Goal: Task Accomplishment & Management: Manage account settings

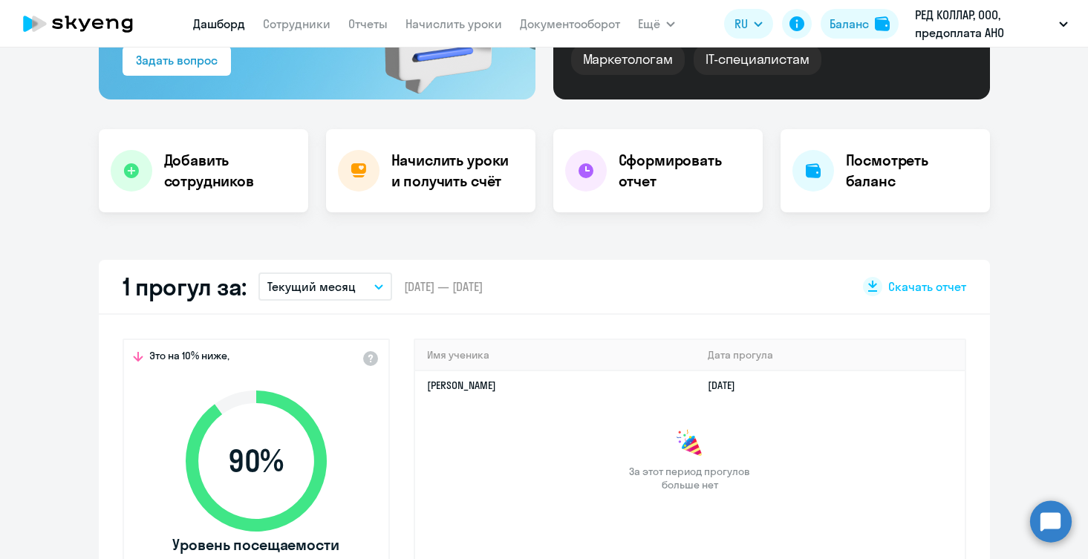
scroll to position [238, 0]
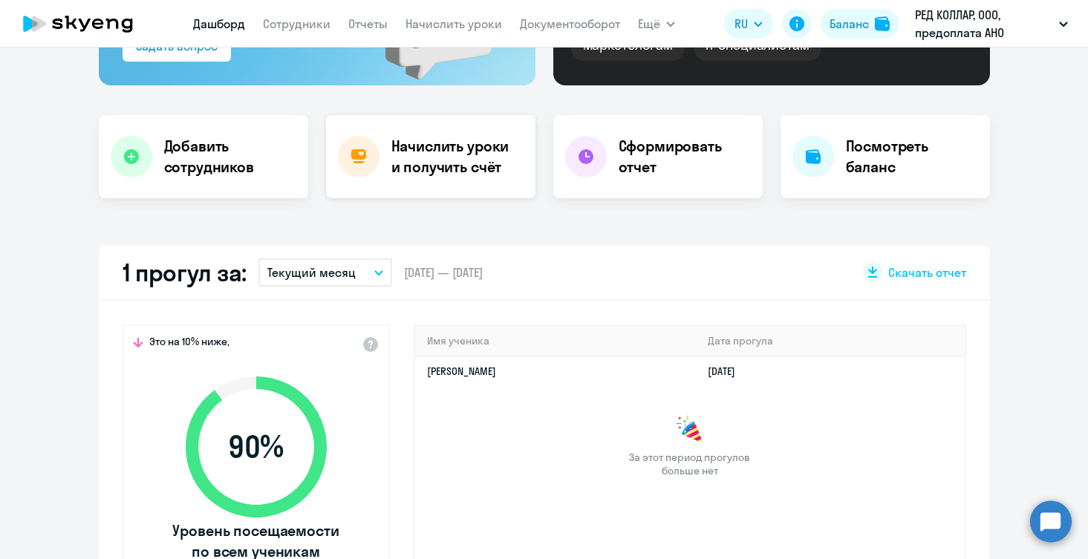
select select "30"
click at [444, 143] on h4 "Начислить уроки и получить счёт" at bounding box center [455, 157] width 129 height 42
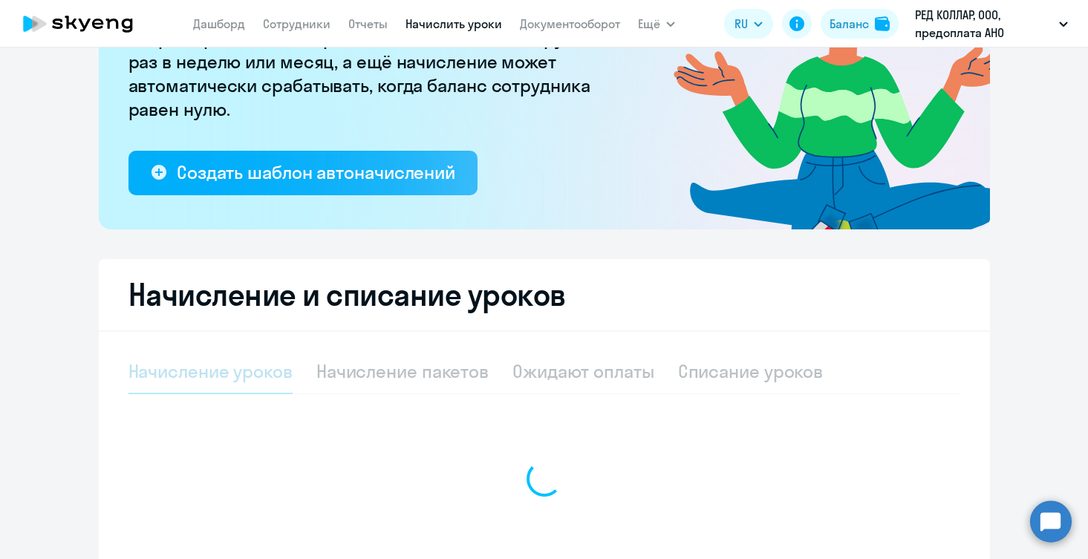
select select "10"
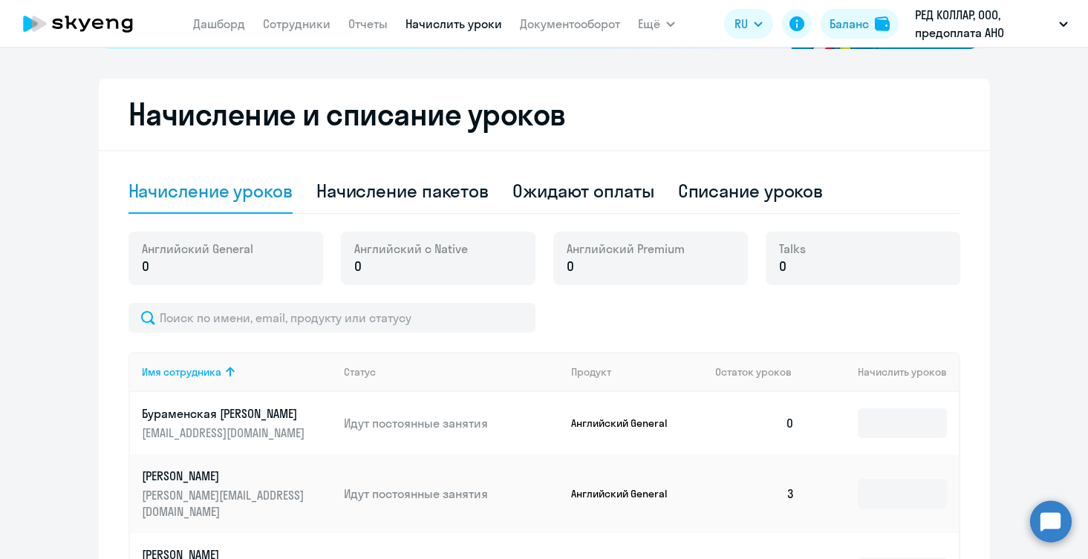
scroll to position [374, 0]
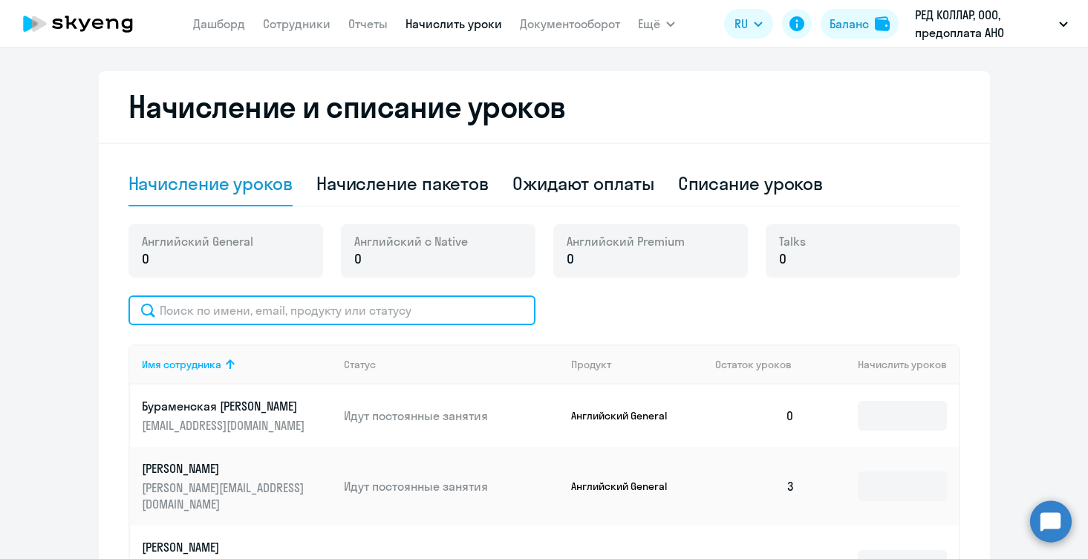
click at [417, 312] on input "text" at bounding box center [331, 310] width 407 height 30
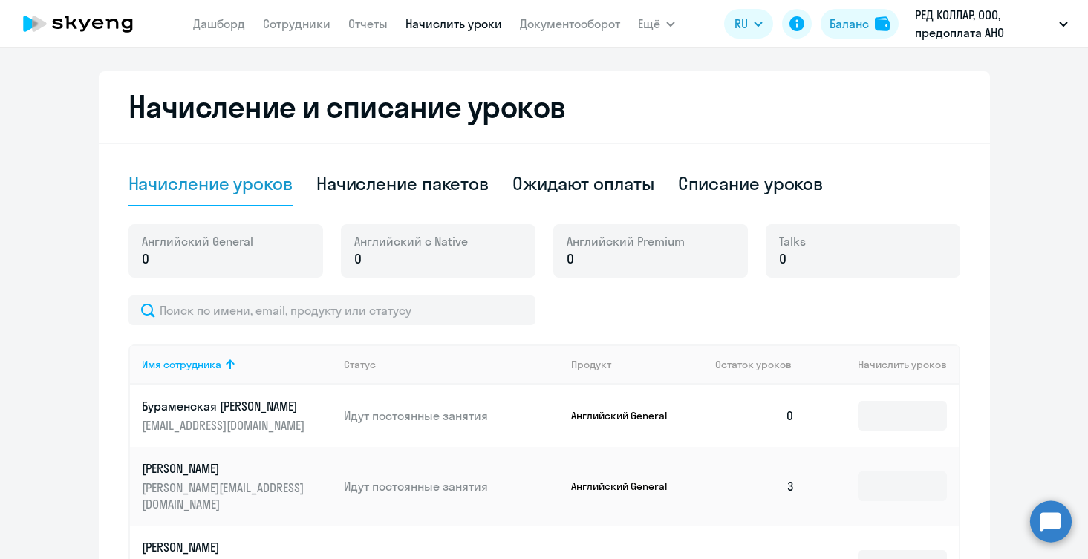
click at [713, 94] on h2 "Начисление и списание уроков" at bounding box center [543, 107] width 831 height 36
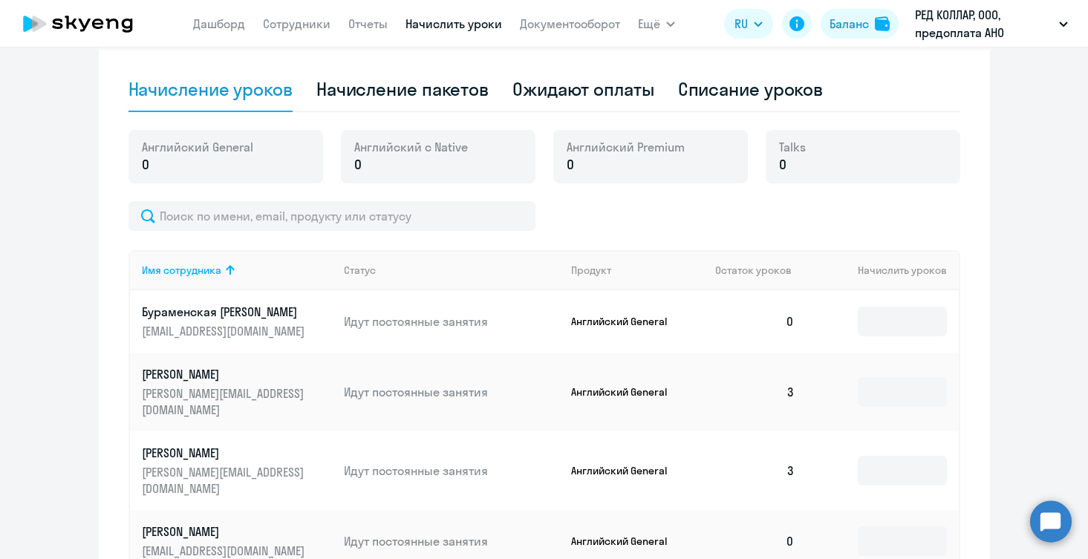
scroll to position [468, 0]
click at [241, 318] on p "Бураменская Оксана Николаевна" at bounding box center [225, 312] width 166 height 16
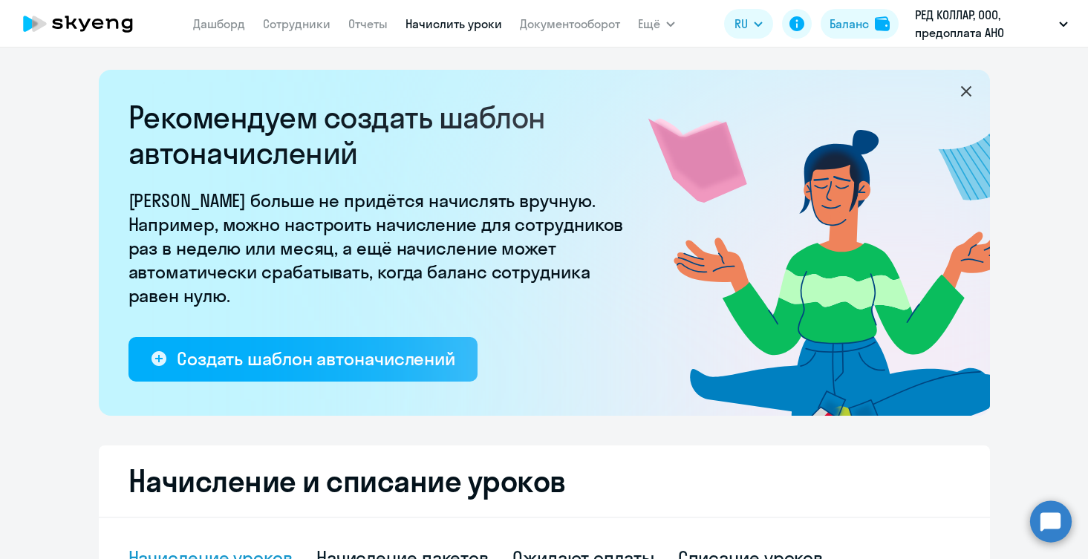
select select "english"
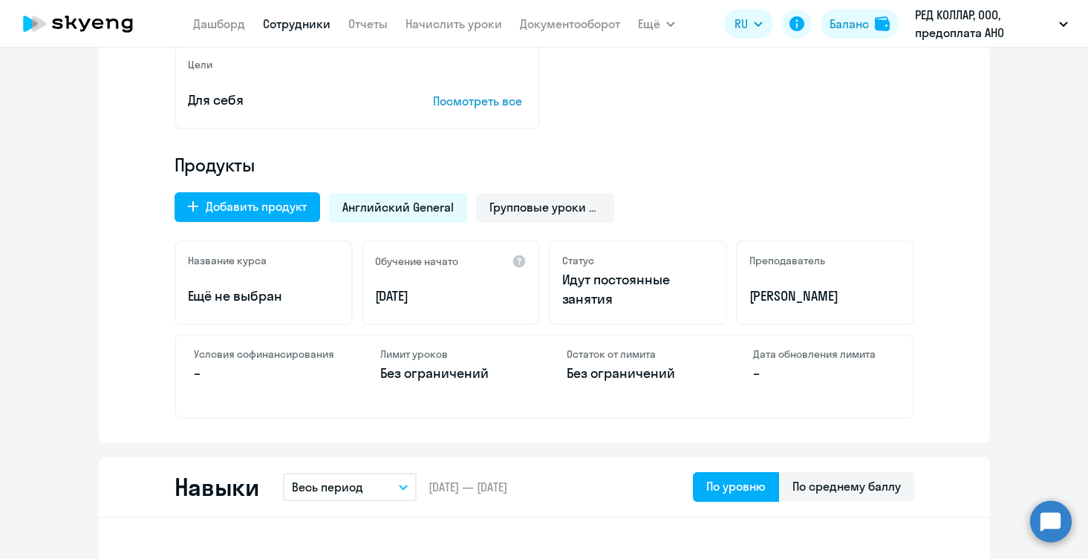
scroll to position [390, 0]
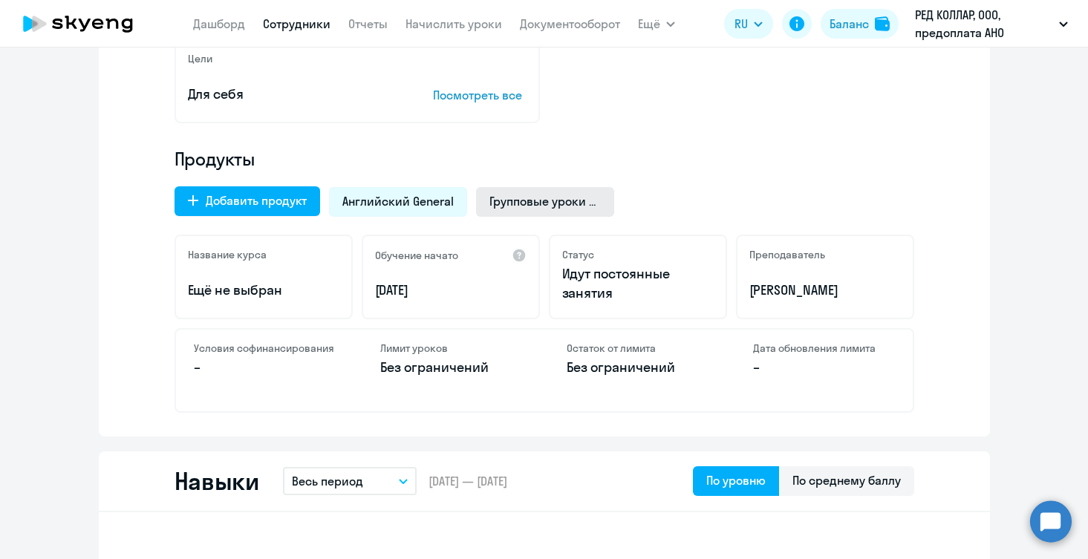
click at [547, 210] on div "Групповые уроки по английскому языку для взрослых" at bounding box center [545, 202] width 138 height 30
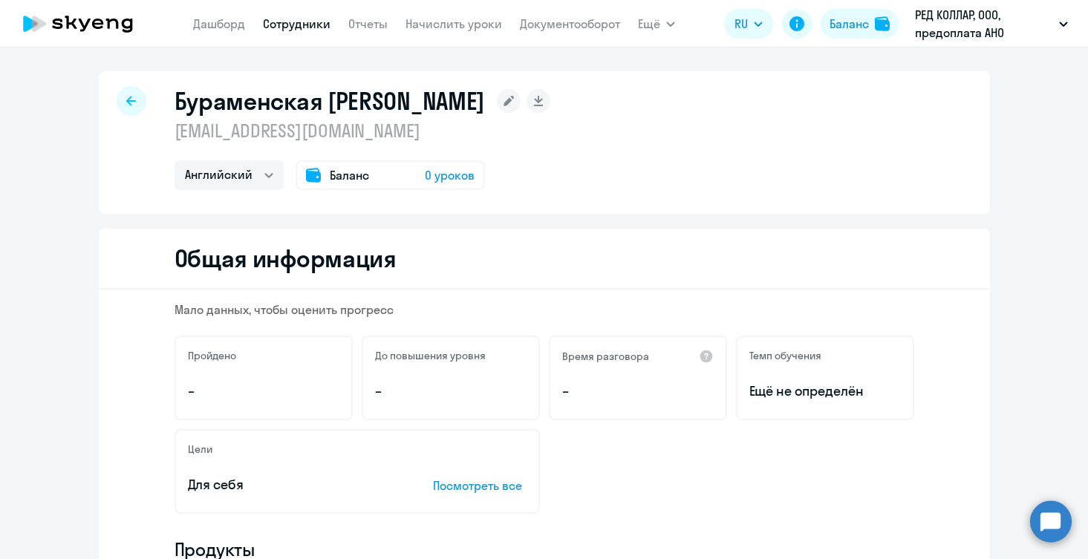
scroll to position [0, 0]
click at [447, 175] on span "0 уроков" at bounding box center [450, 175] width 50 height 18
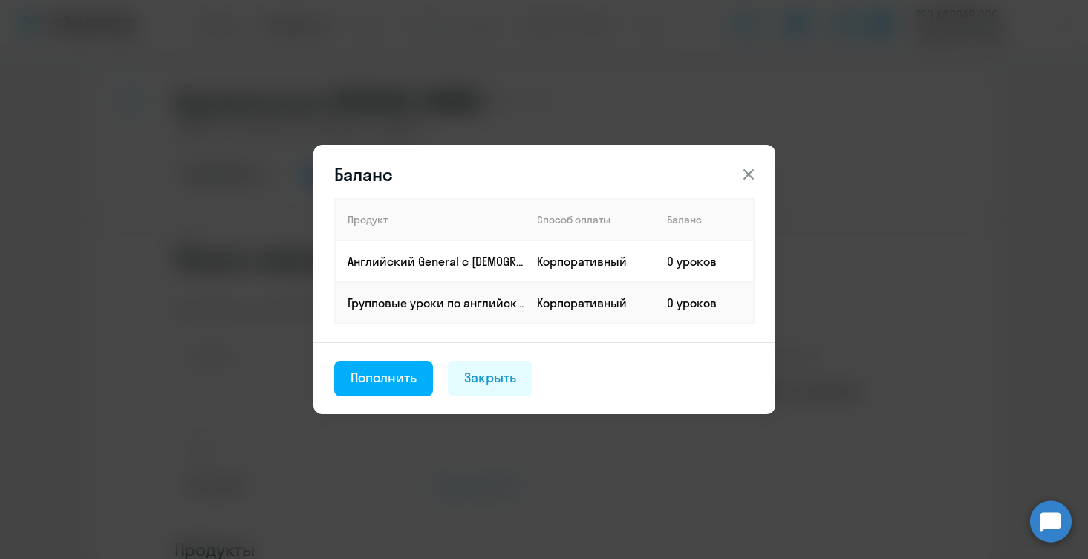
click at [751, 168] on icon at bounding box center [748, 175] width 18 height 18
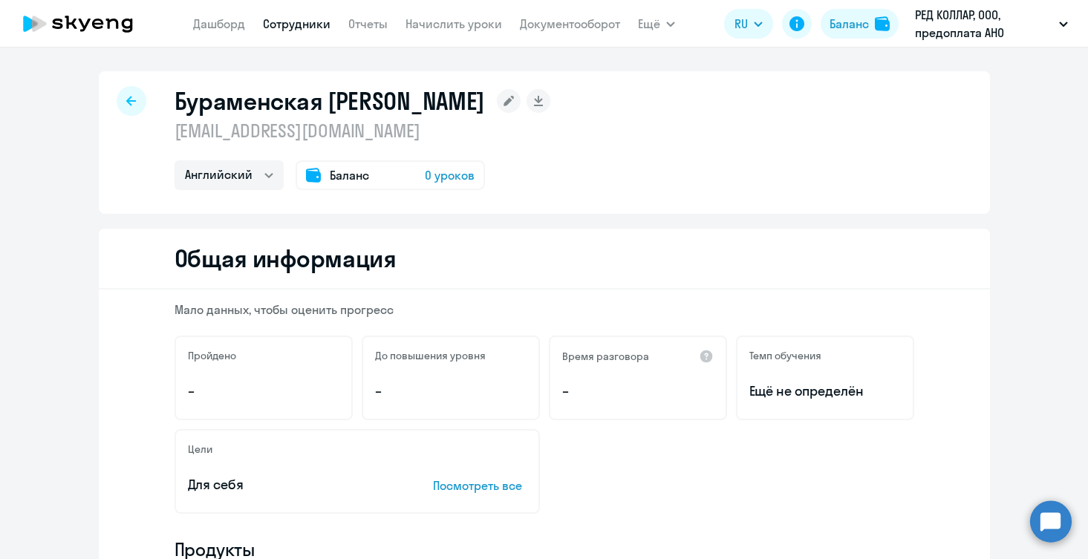
click at [128, 100] on icon at bounding box center [131, 101] width 10 height 10
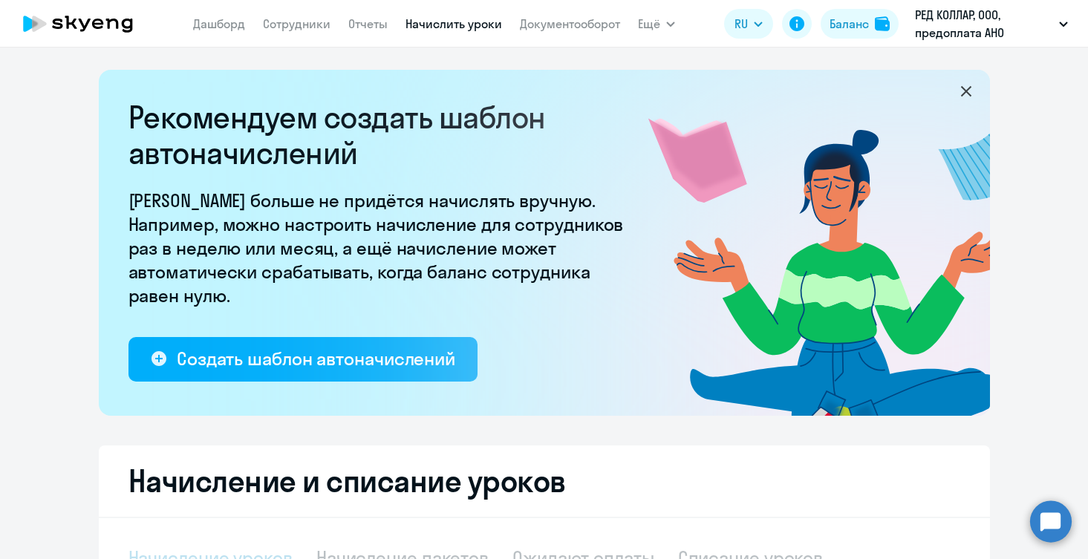
select select "10"
click at [435, 27] on link "Начислить уроки" at bounding box center [453, 23] width 97 height 15
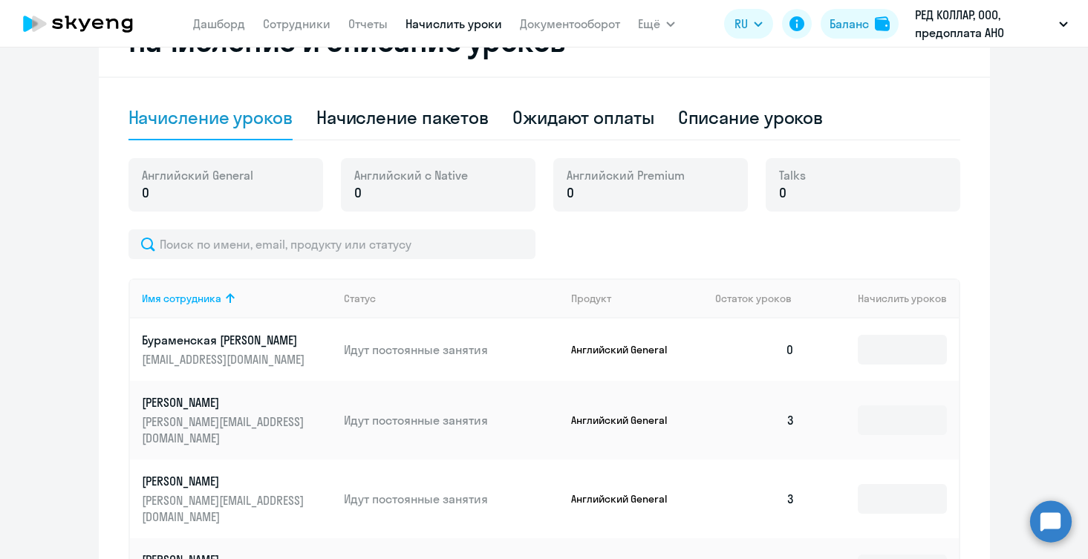
scroll to position [438, 0]
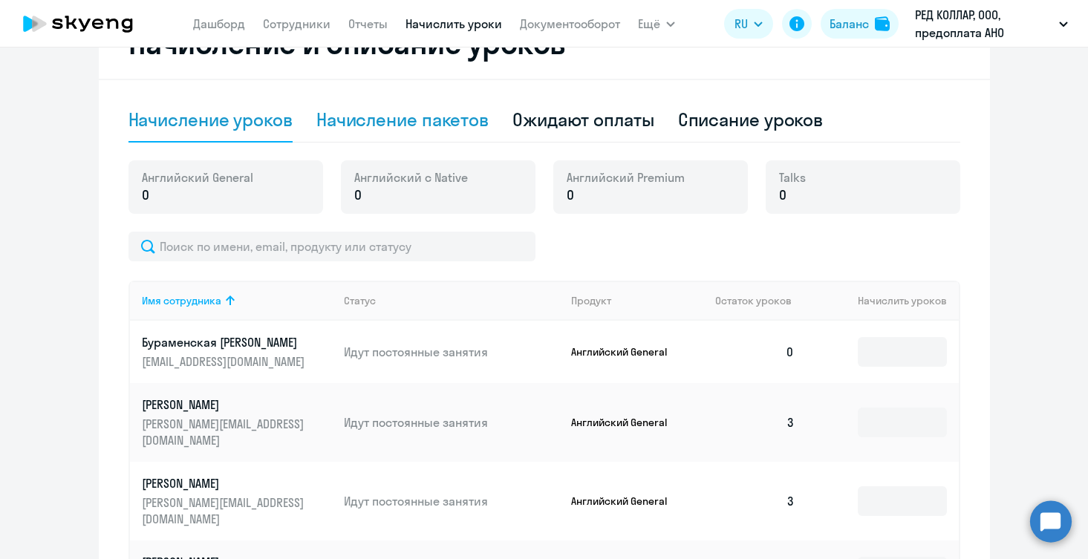
click at [408, 114] on div "Начисление пакетов" at bounding box center [402, 120] width 172 height 24
select select "10"
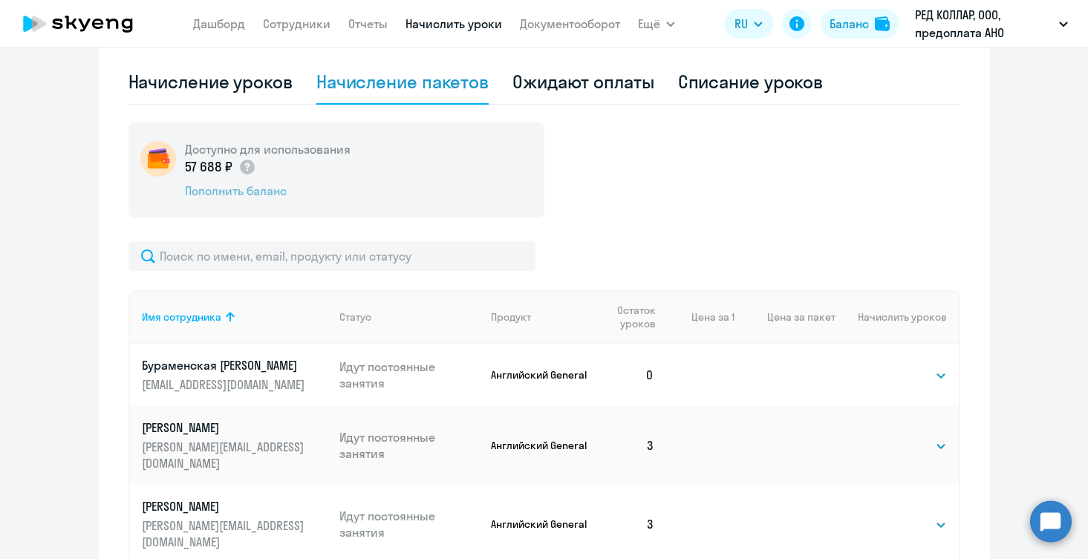
scroll to position [460, 0]
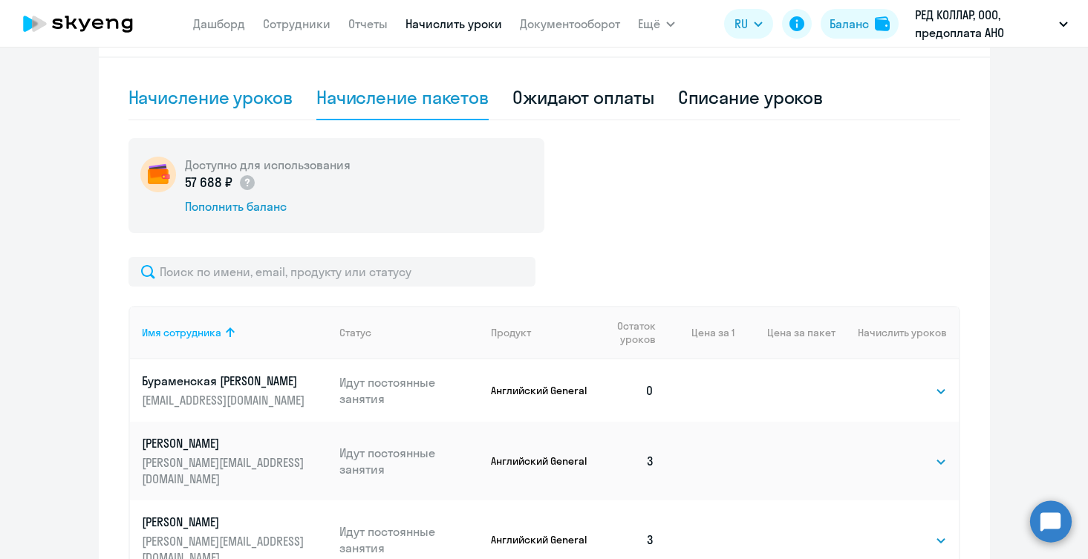
click at [209, 96] on div "Начисление уроков" at bounding box center [210, 97] width 164 height 24
select select "10"
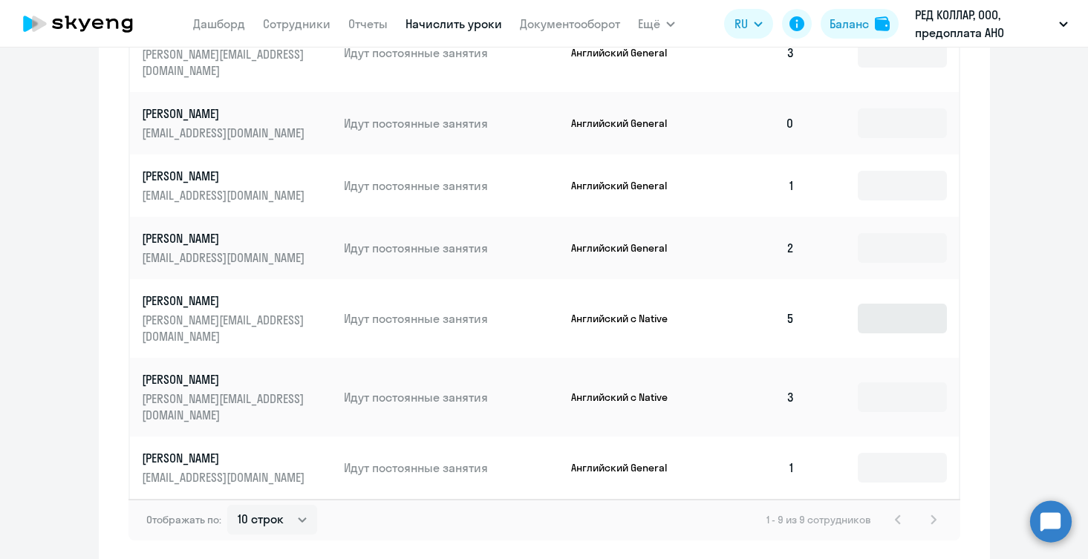
scroll to position [886, 0]
click at [908, 437] on td at bounding box center [881, 468] width 151 height 62
click at [900, 454] on input at bounding box center [901, 469] width 89 height 30
click at [884, 383] on input at bounding box center [901, 398] width 89 height 30
click at [887, 304] on input at bounding box center [901, 319] width 89 height 30
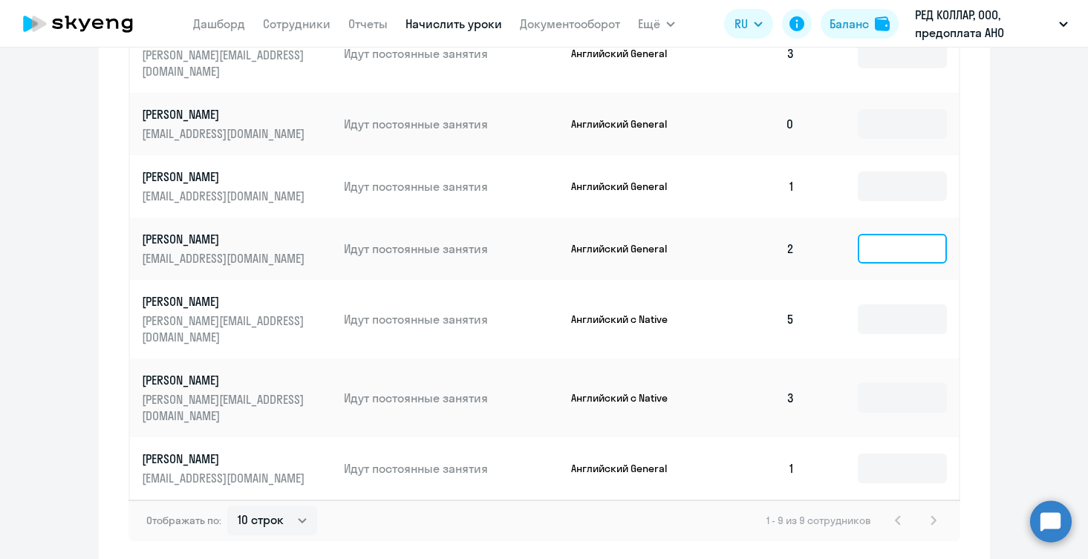
click at [886, 234] on input at bounding box center [901, 249] width 89 height 30
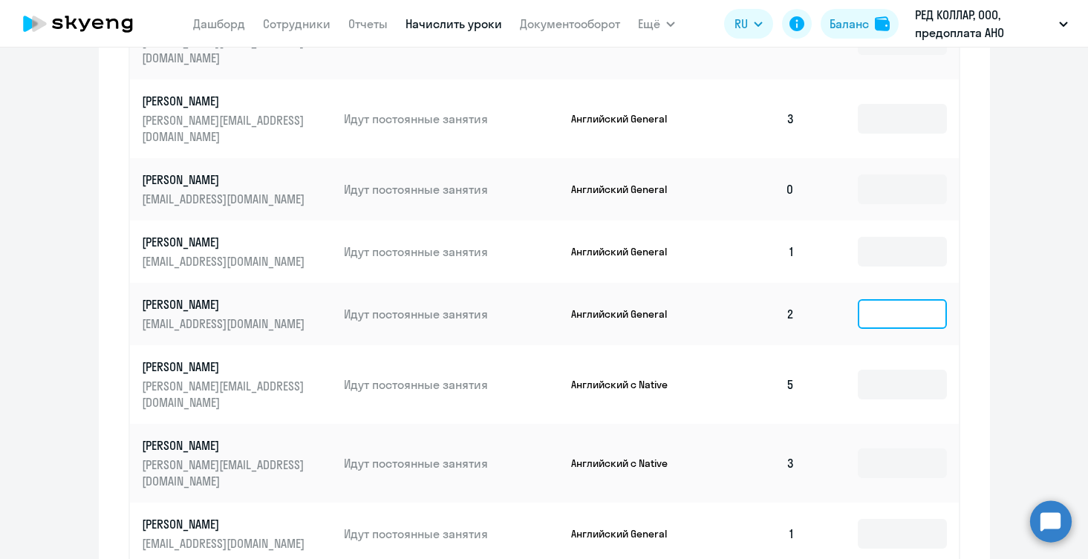
scroll to position [779, 0]
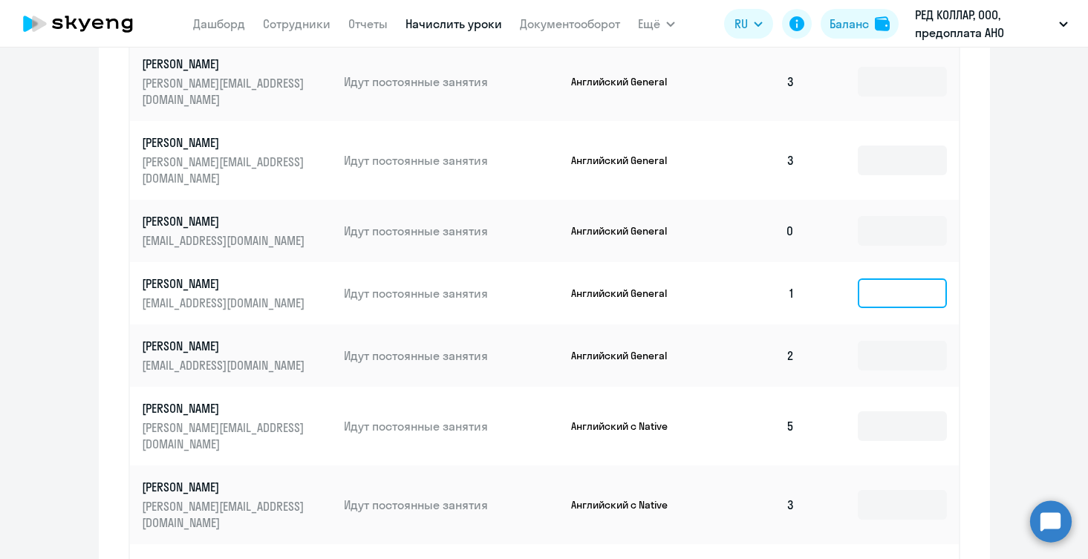
click at [886, 278] on input at bounding box center [901, 293] width 89 height 30
click at [887, 216] on input at bounding box center [901, 231] width 89 height 30
click at [886, 146] on input at bounding box center [901, 161] width 89 height 30
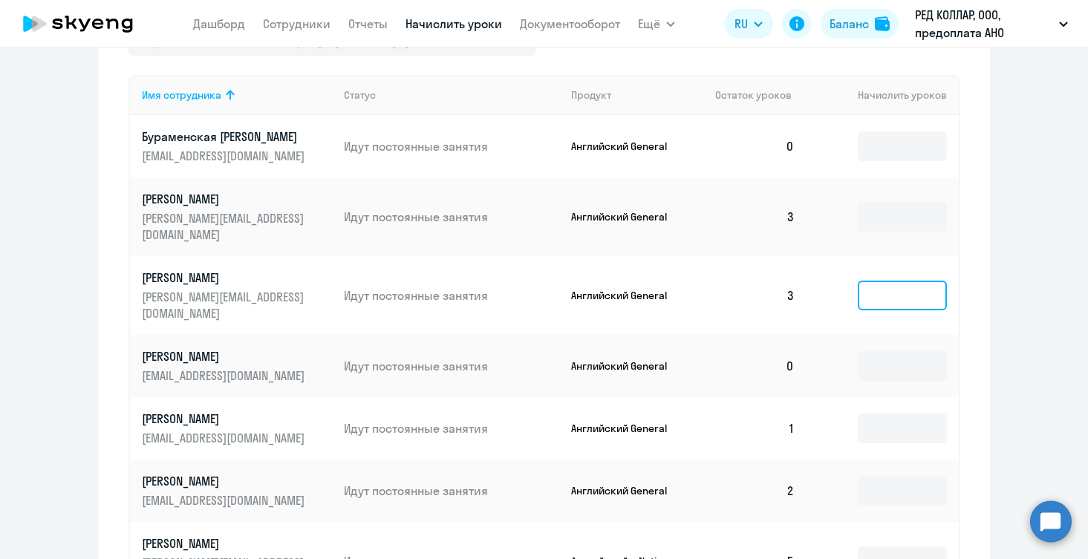
scroll to position [635, 0]
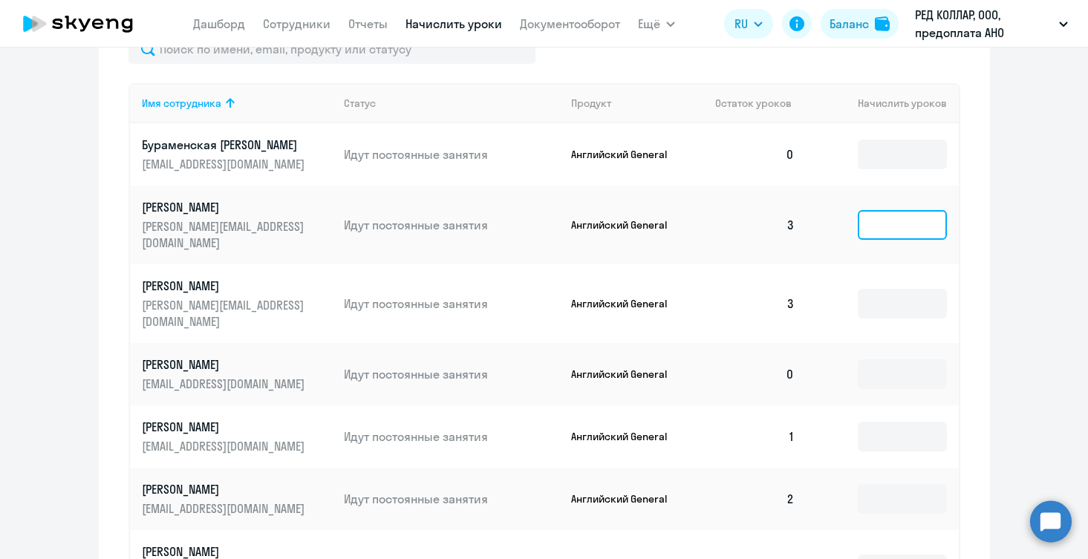
click at [886, 210] on input at bounding box center [901, 225] width 89 height 30
click at [886, 163] on input at bounding box center [901, 155] width 89 height 30
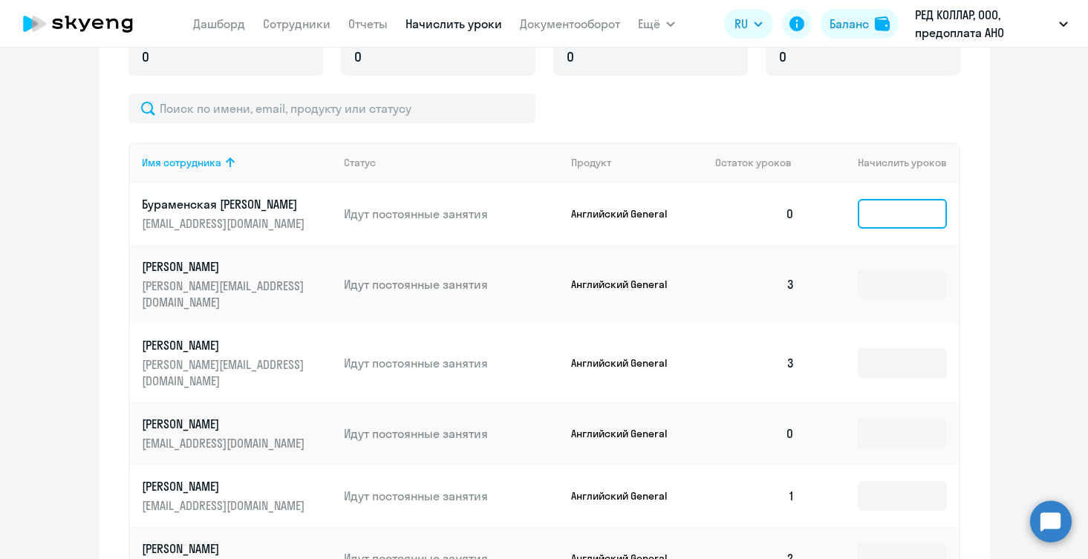
scroll to position [575, 0]
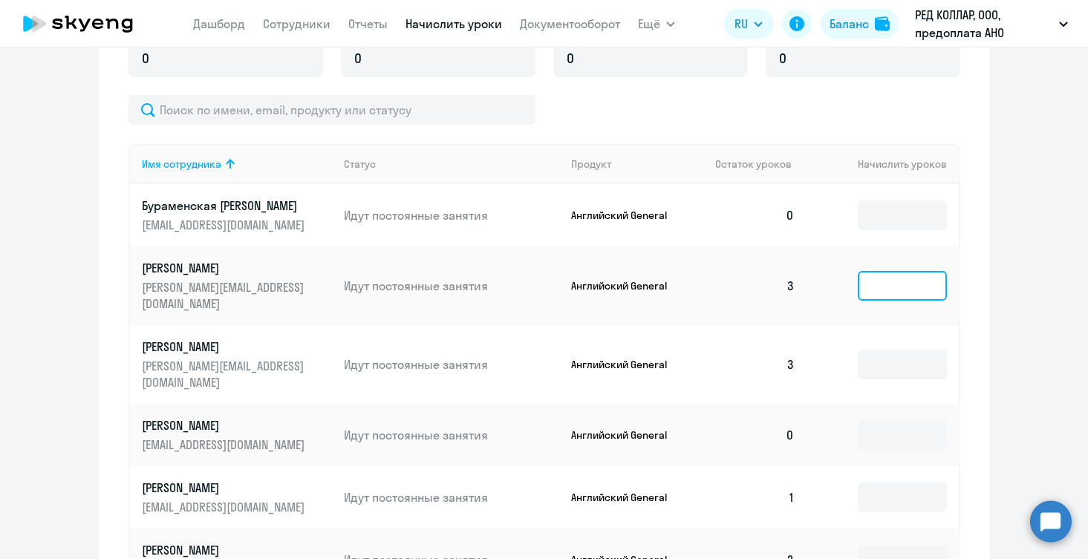
click at [879, 278] on input at bounding box center [901, 286] width 89 height 30
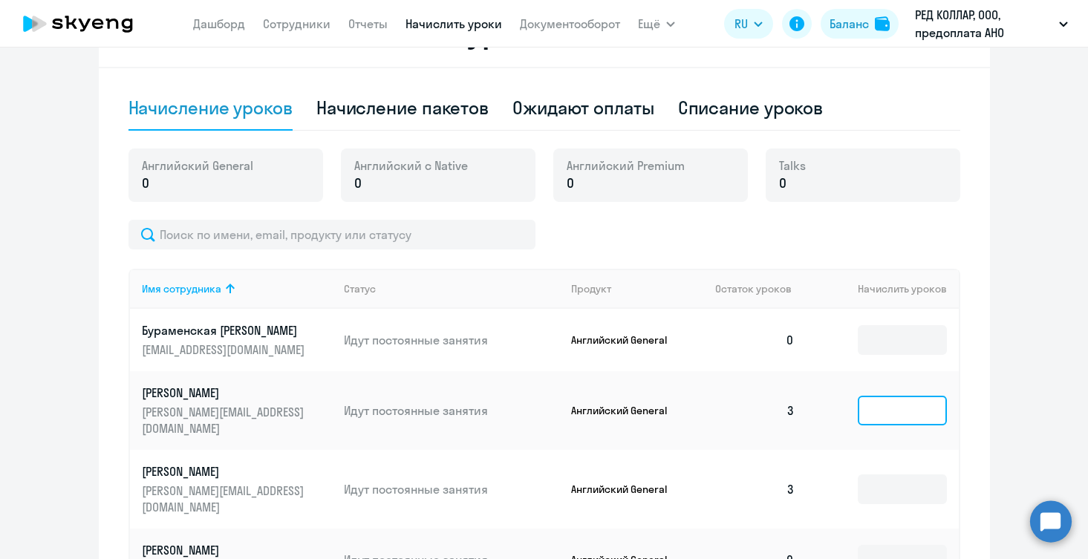
scroll to position [444, 0]
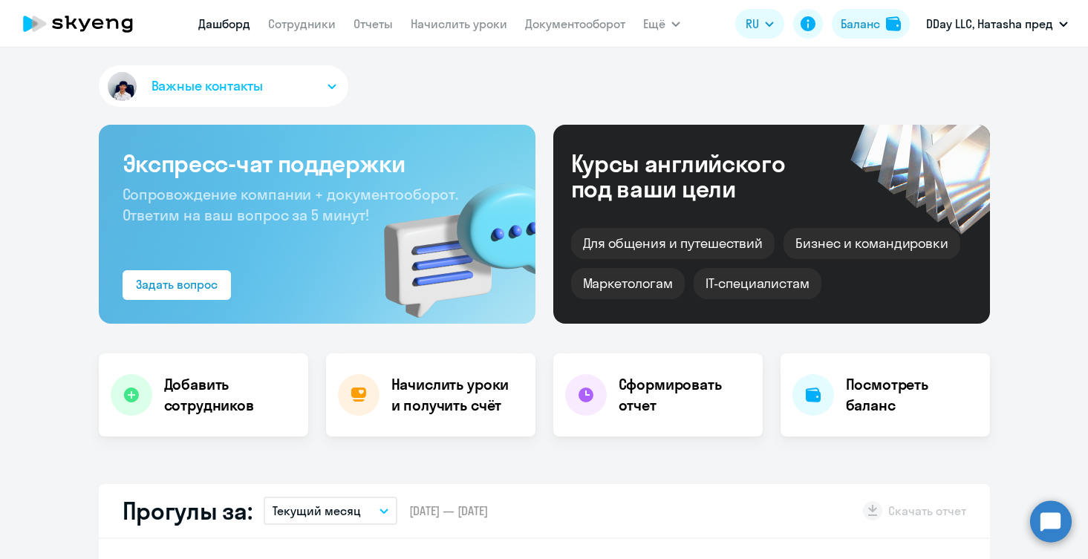
select select "30"
click at [470, 22] on link "Начислить уроки" at bounding box center [459, 23] width 97 height 15
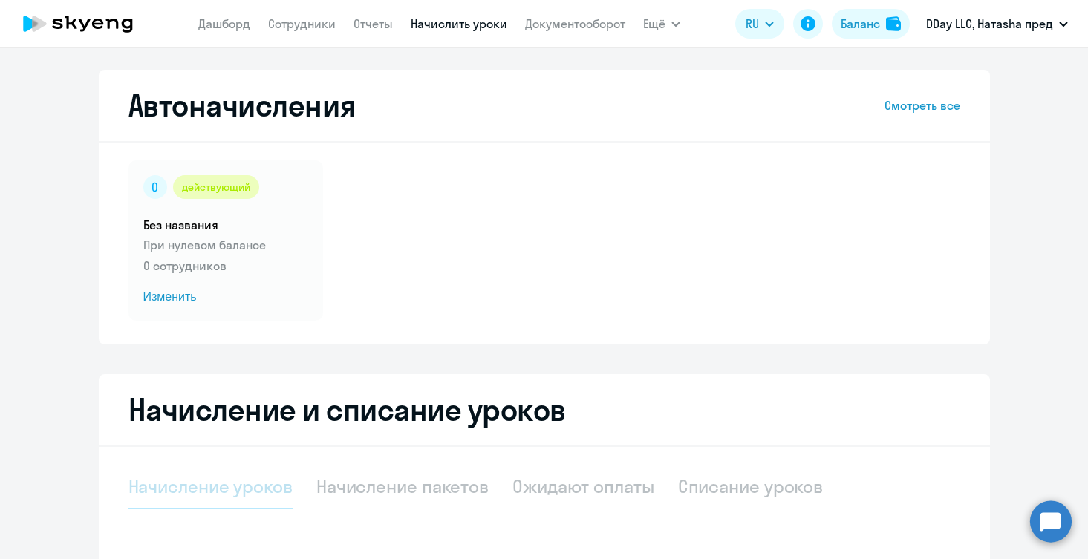
select select "10"
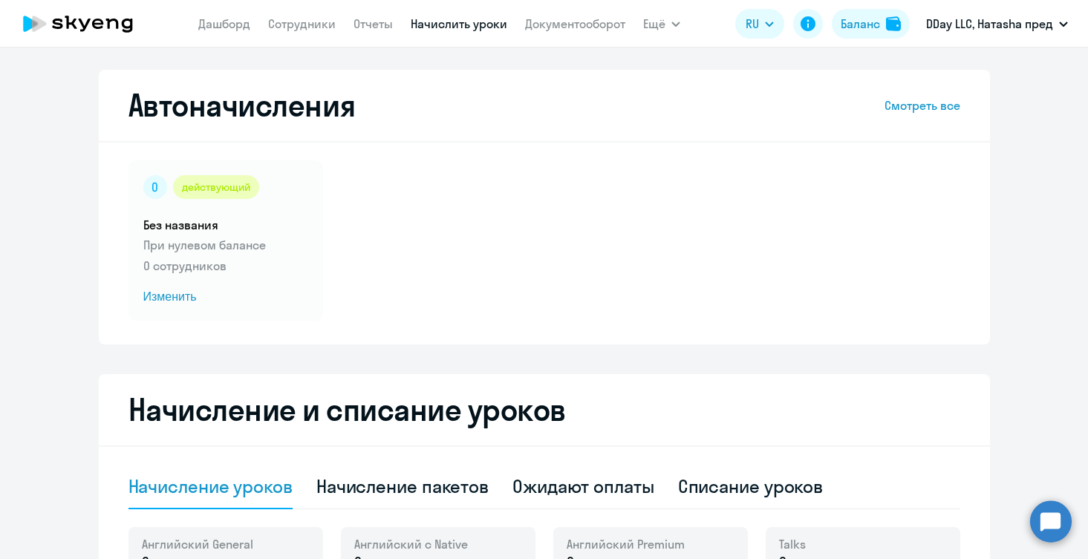
click at [314, 32] on app-menu-item-link "Сотрудники" at bounding box center [302, 24] width 68 height 19
click at [313, 24] on link "Сотрудники" at bounding box center [302, 23] width 68 height 15
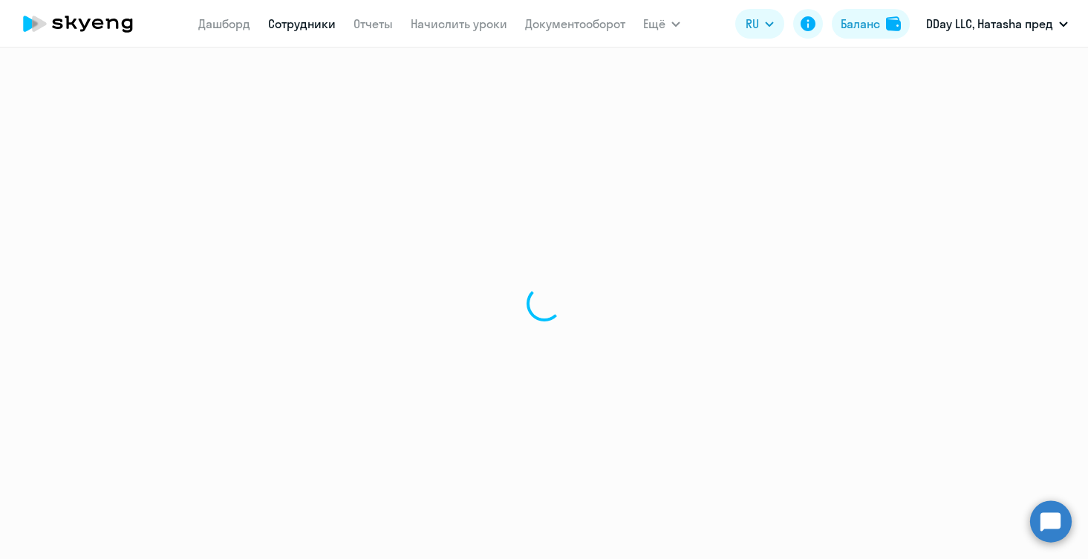
select select "30"
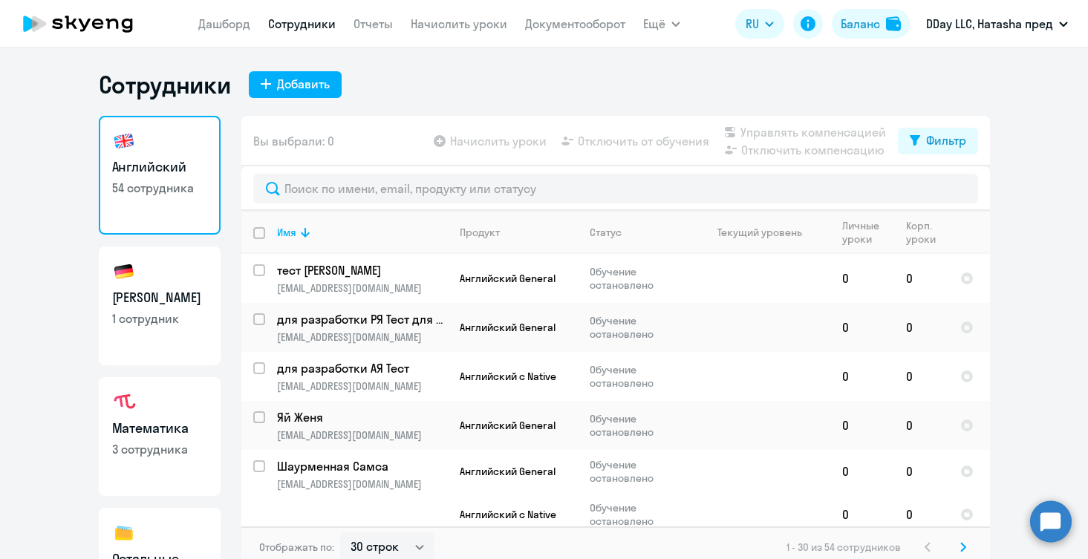
click at [114, 281] on img at bounding box center [124, 272] width 24 height 24
select select "30"
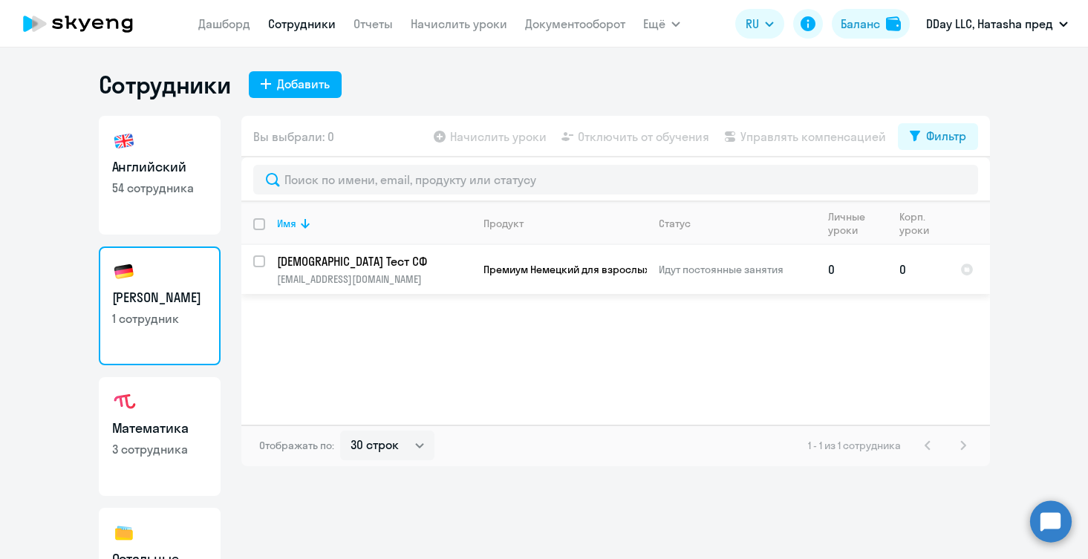
click at [259, 258] on input "select row 42317656" at bounding box center [268, 270] width 30 height 30
checkbox input "true"
click at [261, 260] on input "deselect row 42317656" at bounding box center [268, 270] width 30 height 30
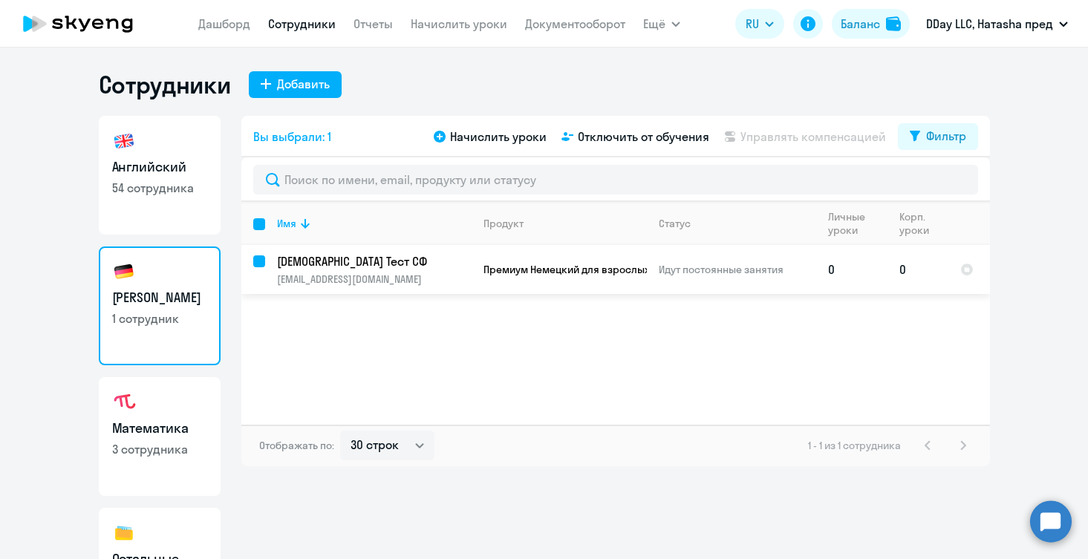
checkbox input "false"
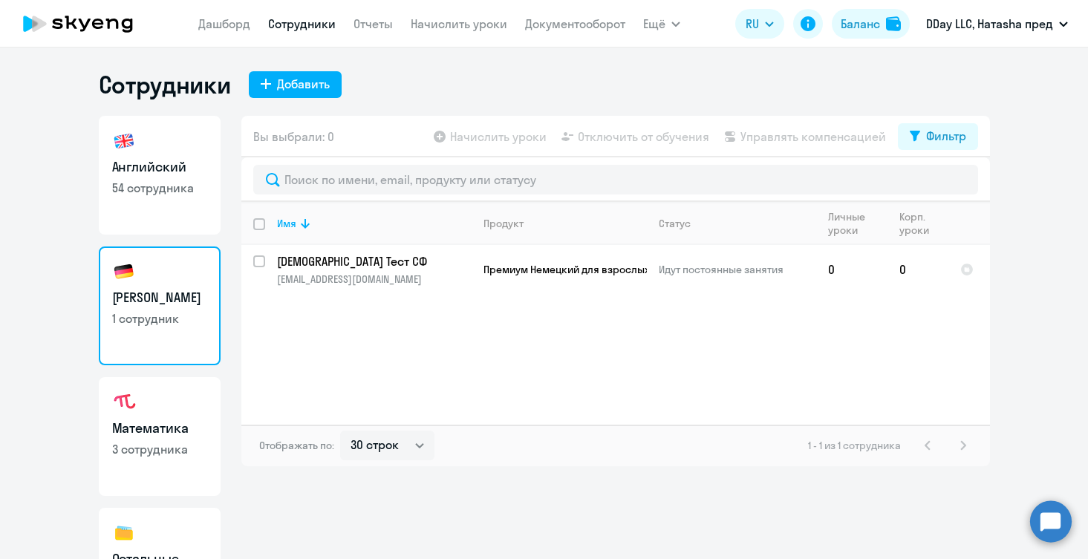
click at [792, 136] on app-table-action-button "Управлять компенсацией" at bounding box center [803, 137] width 165 height 18
click at [166, 217] on link "Английский 54 сотрудника" at bounding box center [160, 175] width 122 height 119
select select "30"
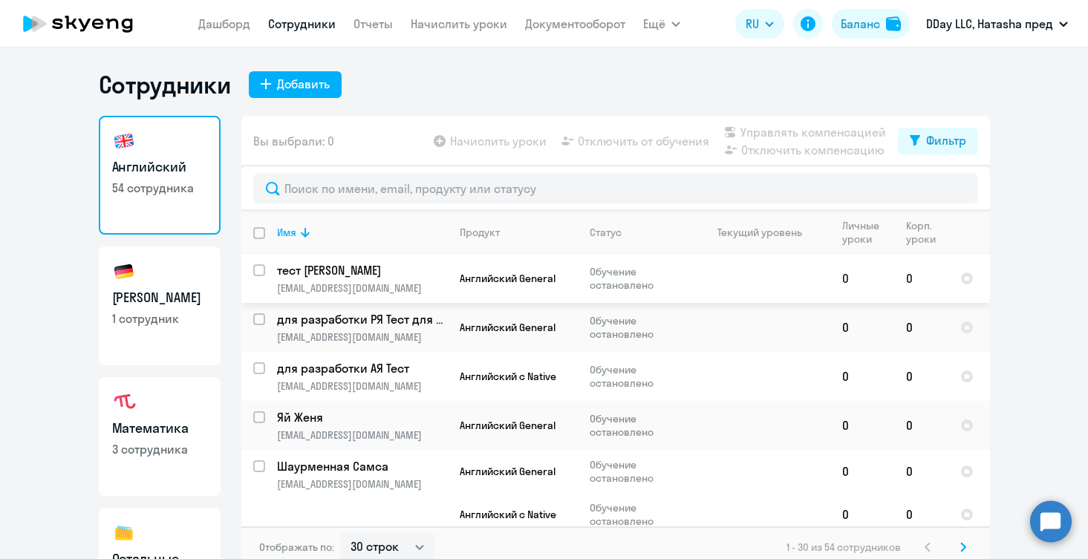
click at [261, 271] on input "select row 40179313" at bounding box center [268, 279] width 30 height 30
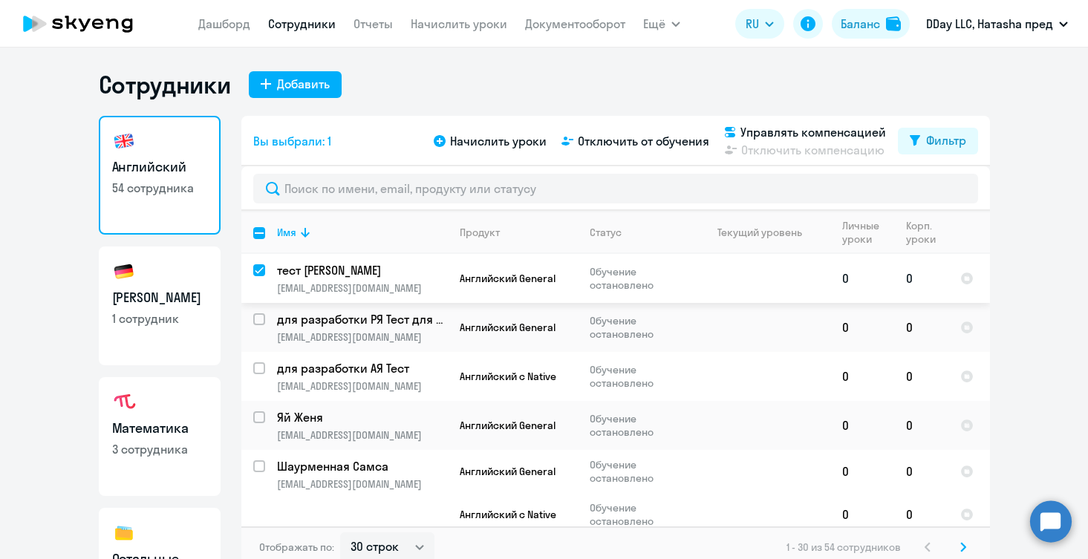
click at [261, 271] on input "deselect row 40179313" at bounding box center [268, 279] width 30 height 30
checkbox input "false"
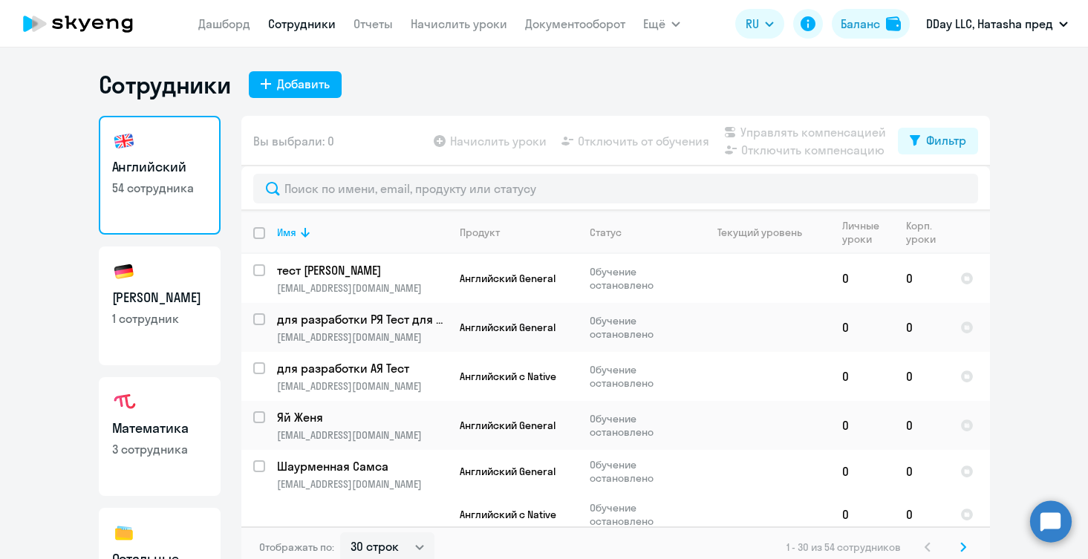
click at [91, 324] on ng-component "Сотрудники Добавить Английский 54 сотрудника Немецкий 1 сотрудник Математика 3 …" at bounding box center [544, 319] width 1088 height 498
click at [154, 311] on p "1 сотрудник" at bounding box center [159, 318] width 95 height 16
select select "30"
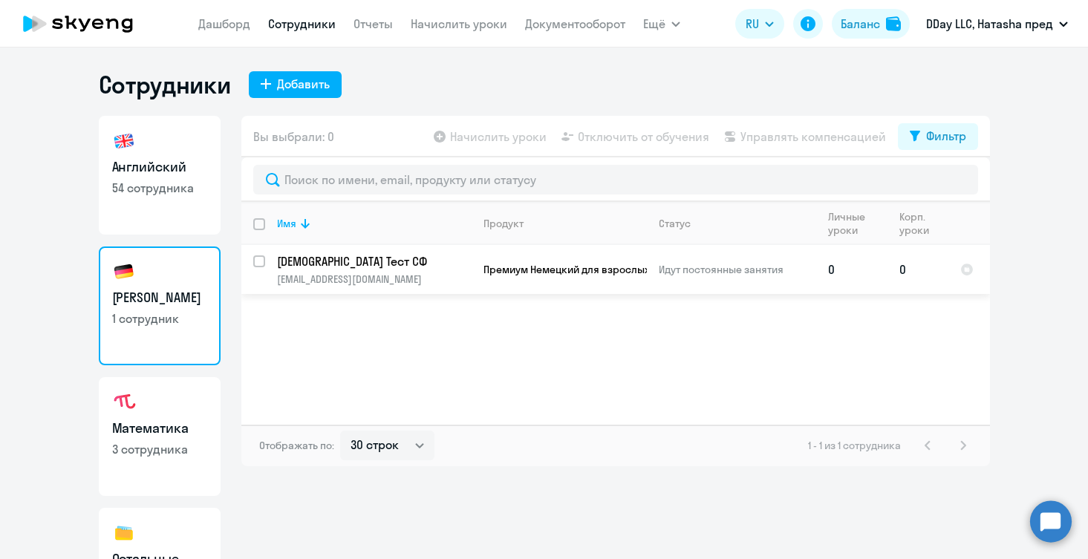
click at [260, 259] on input "select row 42317656" at bounding box center [268, 270] width 30 height 30
checkbox input "true"
click at [260, 259] on input "deselect row 42317656" at bounding box center [268, 270] width 30 height 30
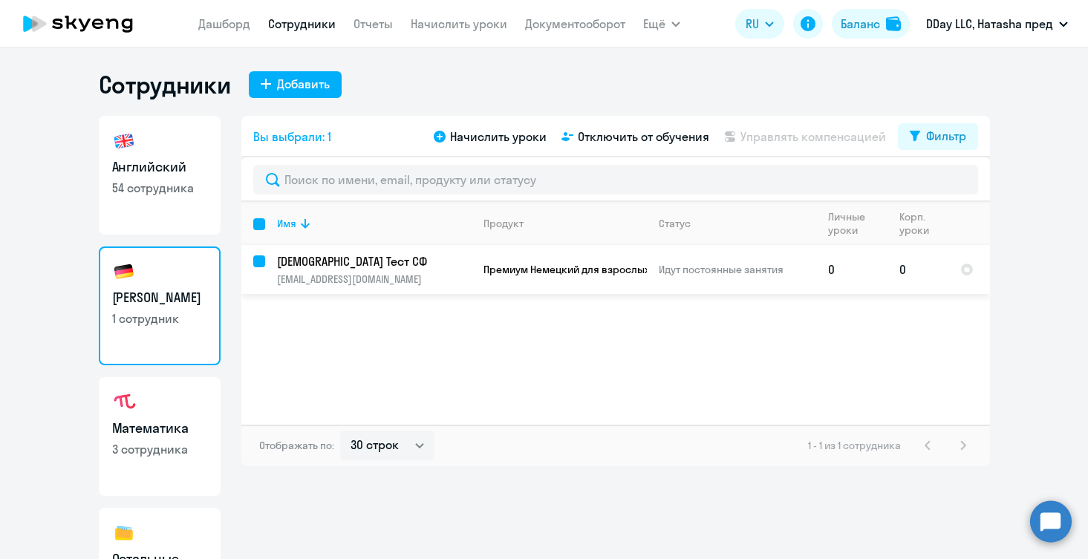
checkbox input "false"
